Goal: Find specific fact

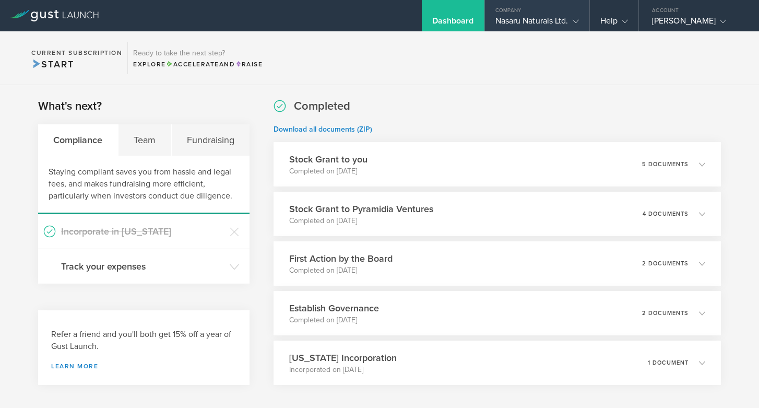
click at [496, 22] on div "Nasaru Naturals Ltd." at bounding box center [538, 24] width 84 height 16
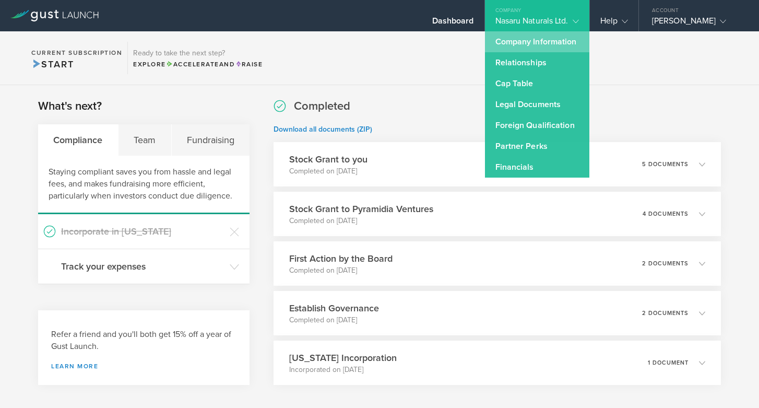
click at [485, 48] on link "Company Information" at bounding box center [537, 41] width 104 height 21
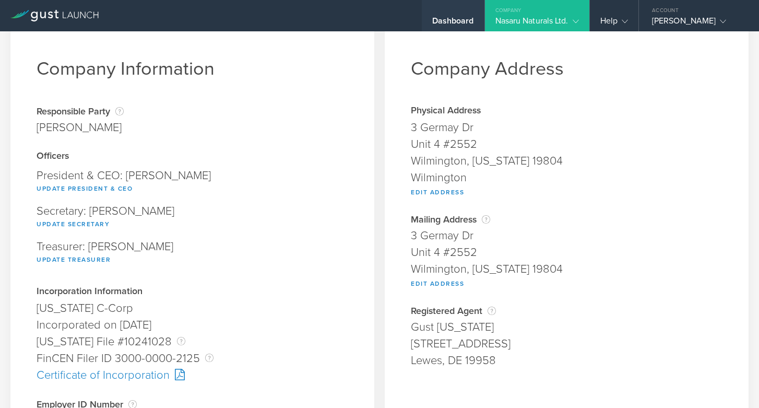
scroll to position [28, 0]
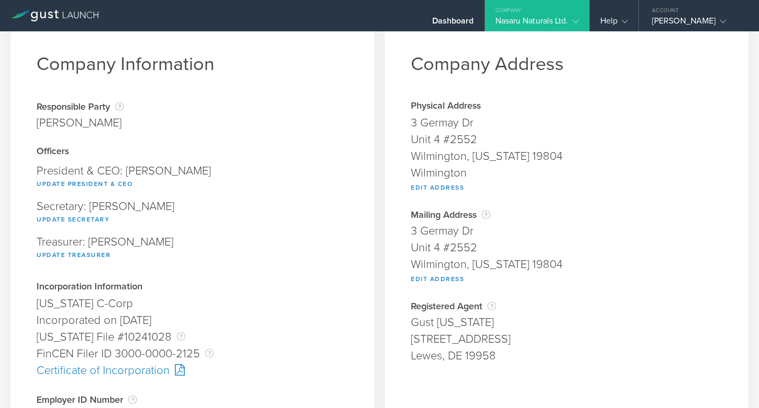
drag, startPoint x: 412, startPoint y: 338, endPoint x: 548, endPoint y: 338, distance: 136.8
click at [548, 338] on div "[STREET_ADDRESS]" at bounding box center [567, 339] width 312 height 17
copy div "[STREET_ADDRESS]"
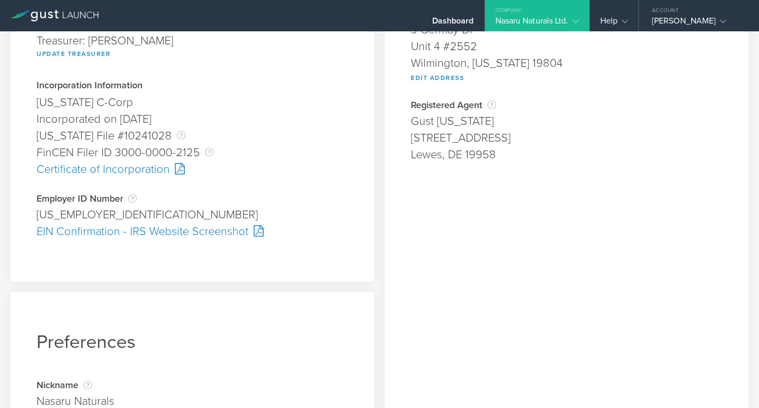
scroll to position [258, 0]
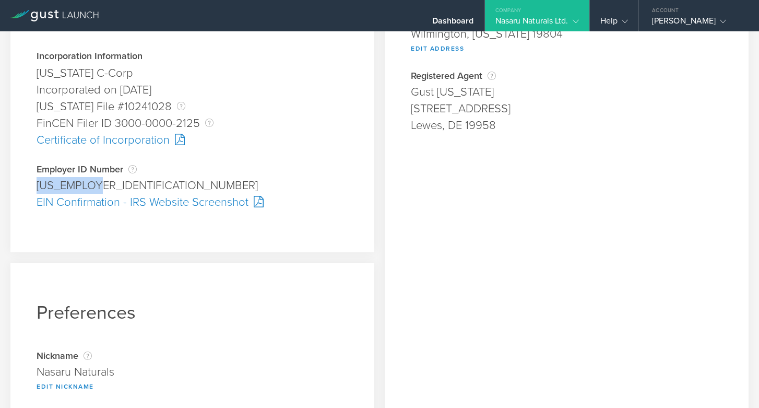
drag, startPoint x: 31, startPoint y: 184, endPoint x: 109, endPoint y: 186, distance: 77.9
click at [109, 186] on div "Company Information Responsible Party The name of the party responsible for fil…" at bounding box center [192, 18] width 364 height 468
copy div "[US_EMPLOYER_IDENTIFICATION_NUMBER]"
